Goal: Information Seeking & Learning: Compare options

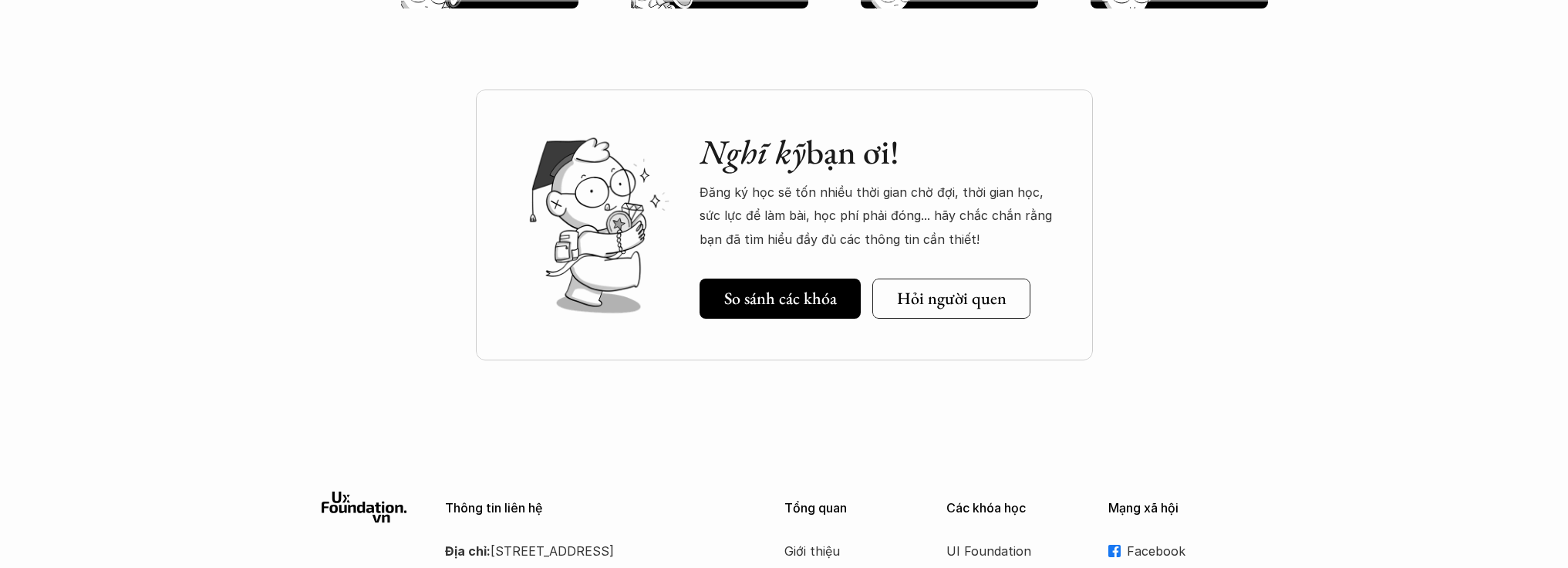
scroll to position [1772, 0]
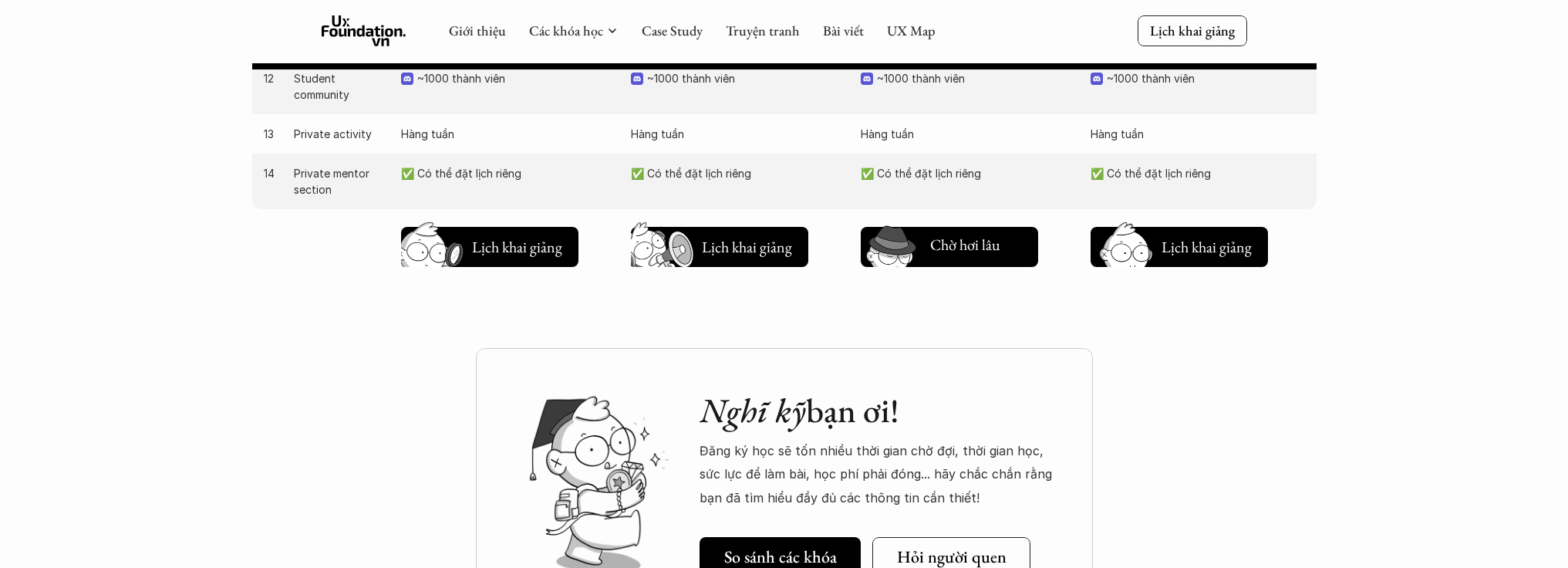
click at [979, 439] on div "Nghĩ kỹ bạn ơi! Đăng ký học sẽ tốn nhiều thời gian chờ đợi, thời gian học, sức …" at bounding box center [784, 484] width 617 height 271
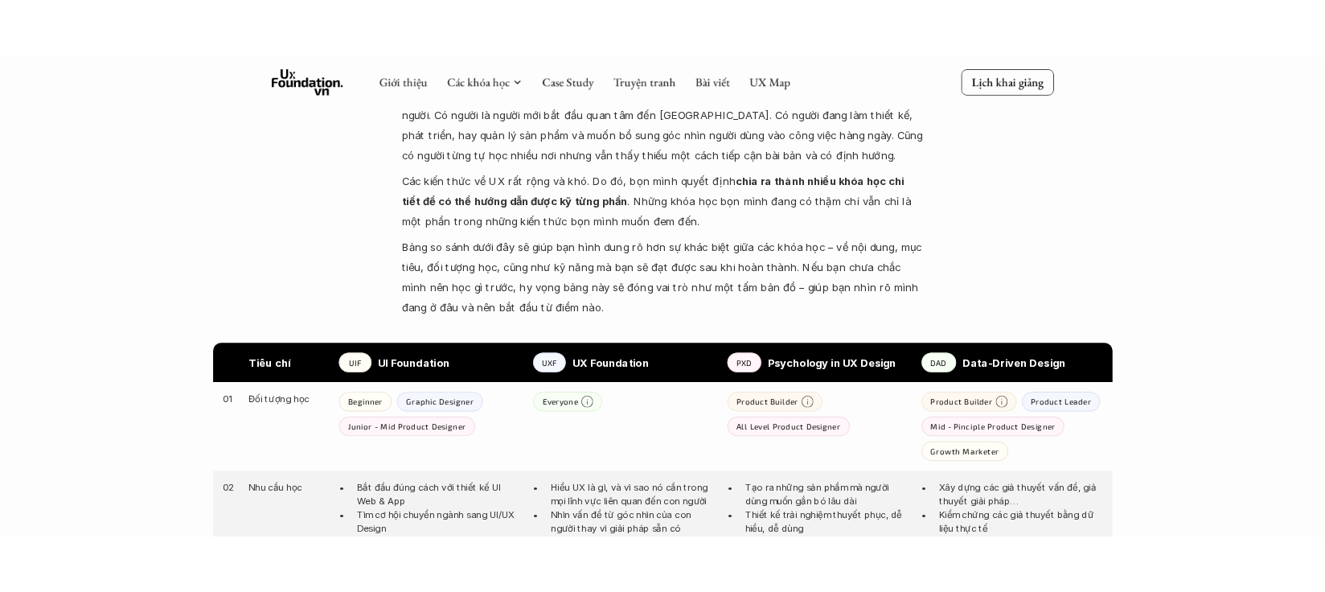
scroll to position [765, 0]
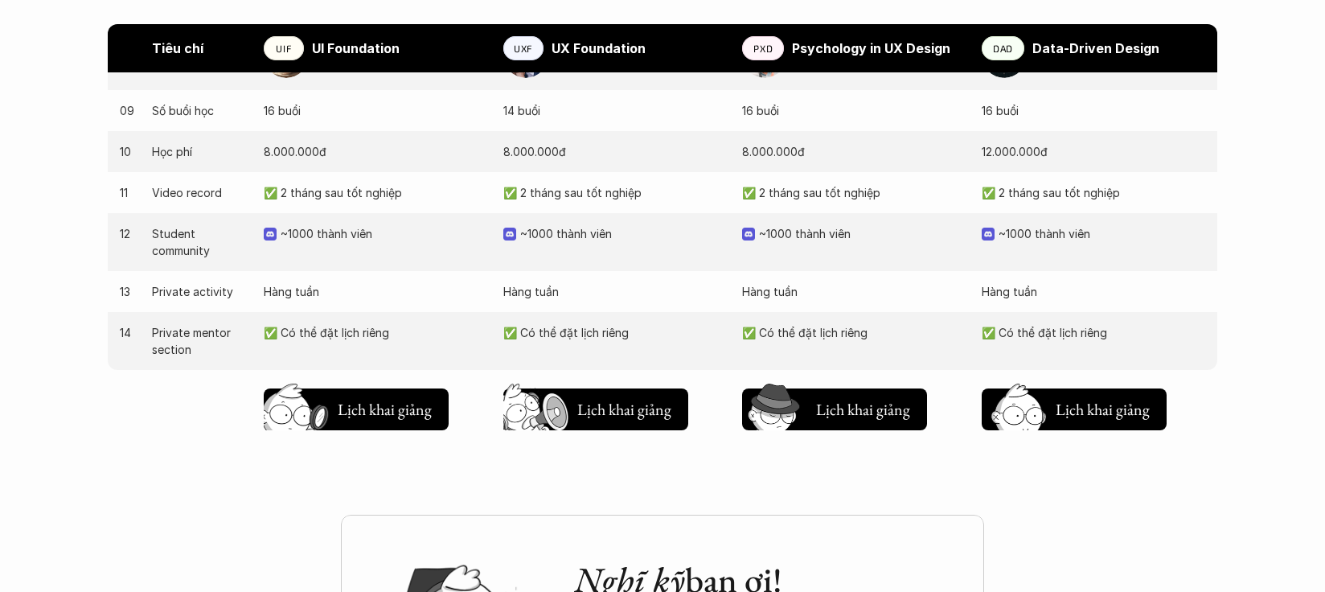
scroll to position [1726, 0]
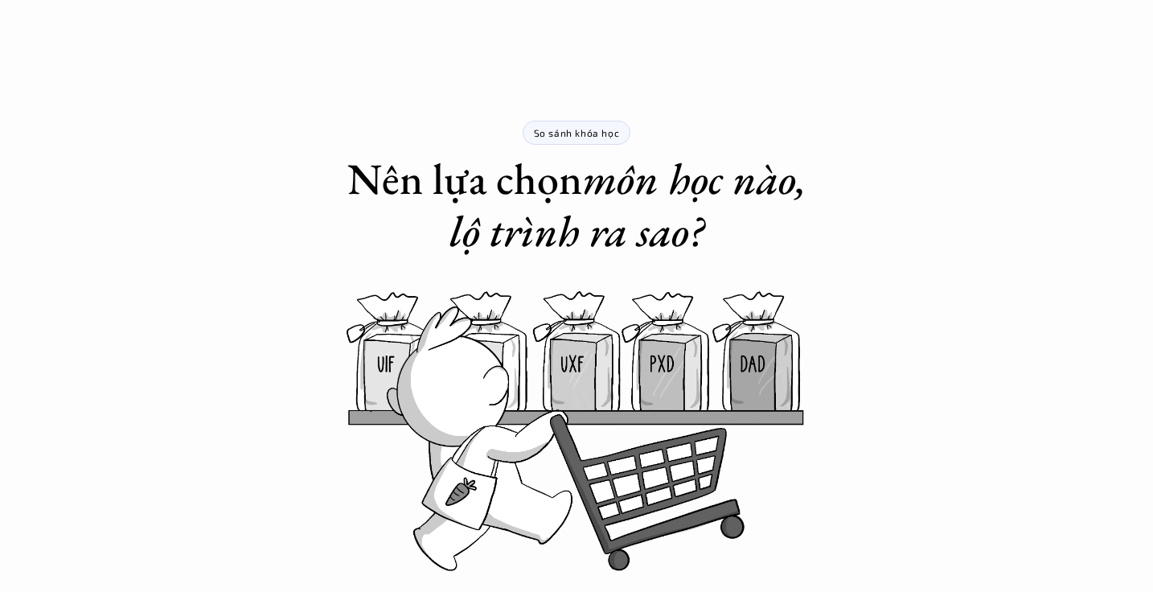
scroll to position [823, 0]
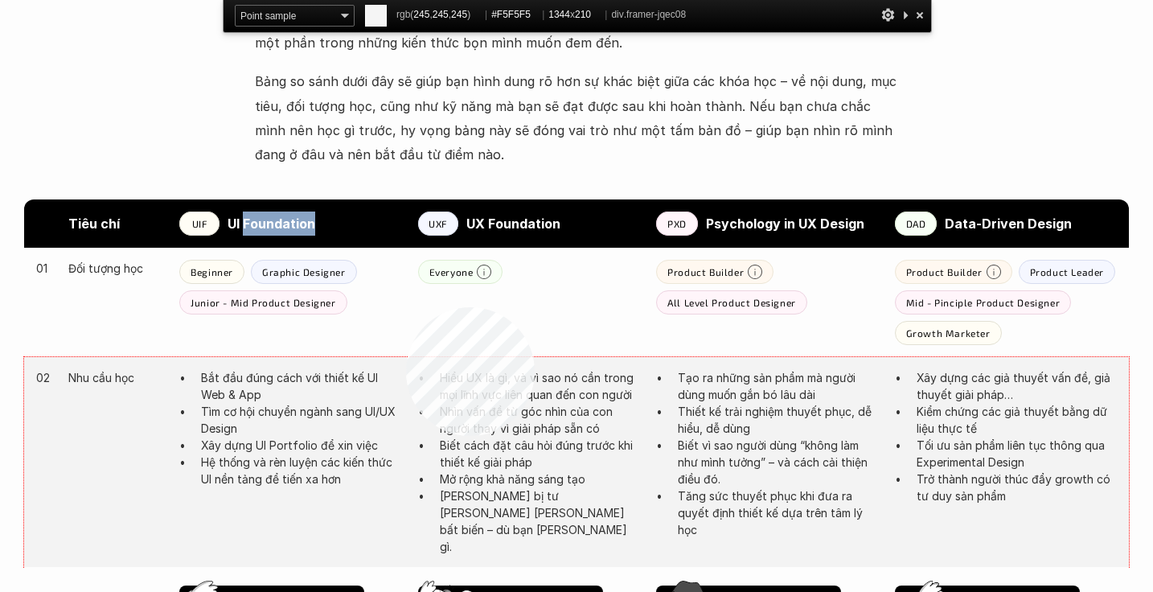
click at [406, 357] on div "02 Nhu cầu học Bắt đầu đúng cách với thiết kế UI Web & App Tìm cơ hội chuyển ng…" at bounding box center [576, 462] width 1105 height 210
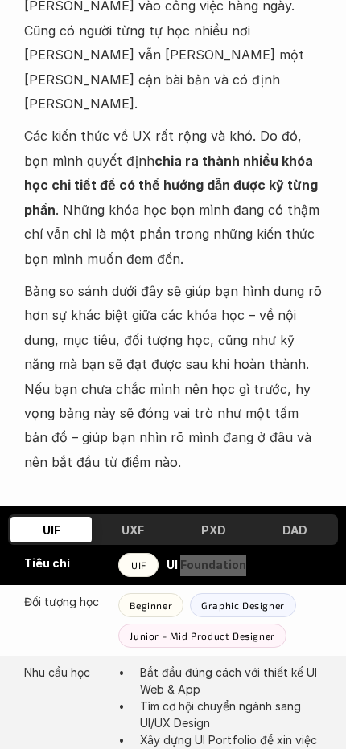
scroll to position [741, 0]
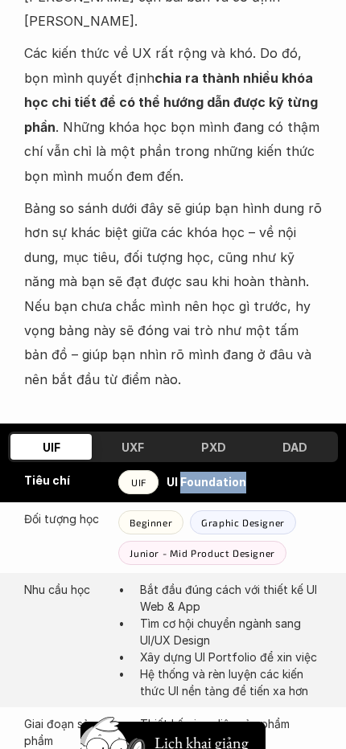
click at [150, 434] on div "UXF" at bounding box center [132, 447] width 81 height 26
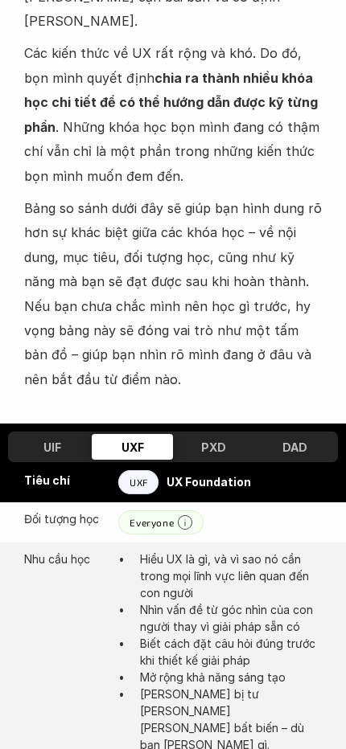
click at [184, 434] on div "PXD" at bounding box center [213, 447] width 81 height 26
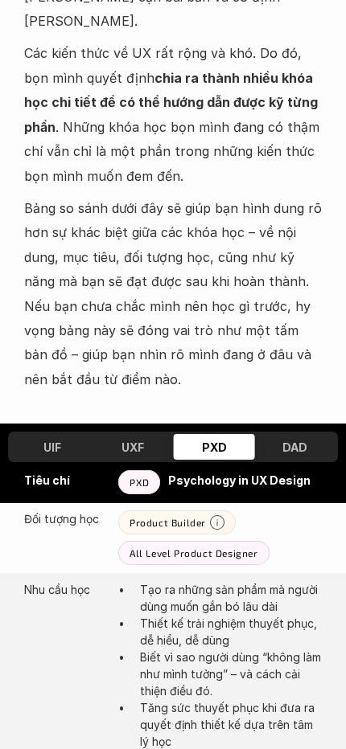
click at [218, 441] on h3 "PXD" at bounding box center [213, 448] width 25 height 14
click at [270, 434] on div "DAD" at bounding box center [294, 447] width 81 height 26
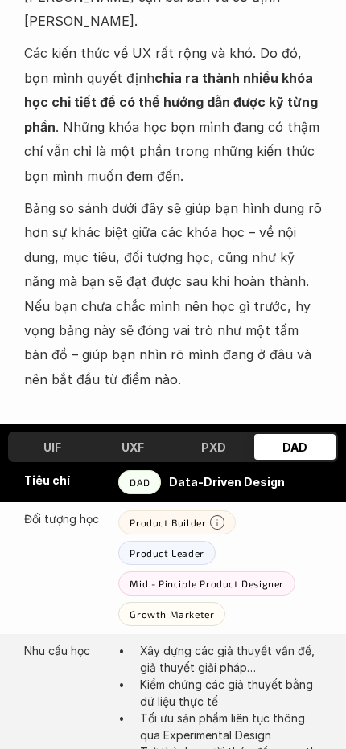
click at [61, 434] on div "UIF" at bounding box center [50, 447] width 81 height 26
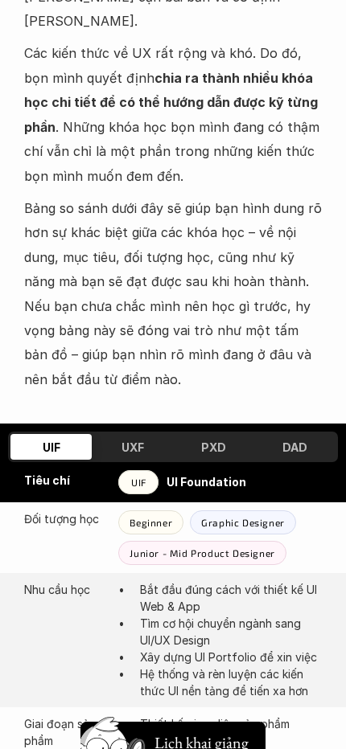
click at [119, 434] on div "UXF" at bounding box center [132, 447] width 81 height 26
